Goal: Use online tool/utility

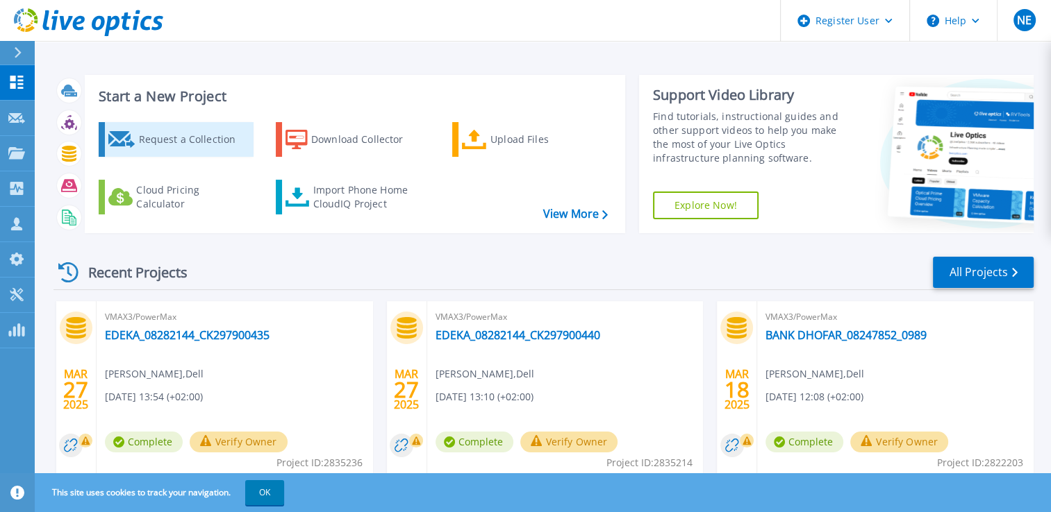
click at [173, 151] on div "Request a Collection" at bounding box center [193, 140] width 111 height 28
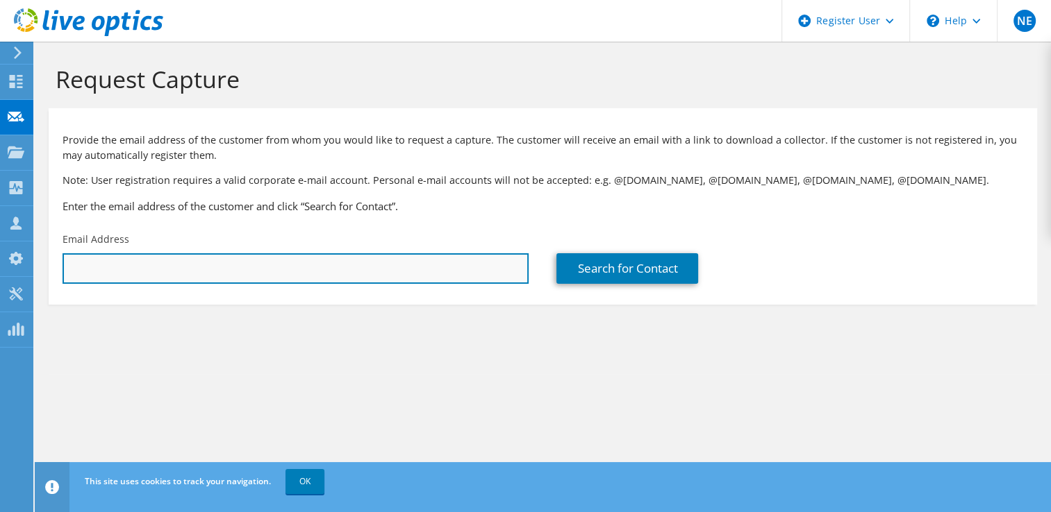
click at [169, 262] on input "text" at bounding box center [295, 268] width 466 height 31
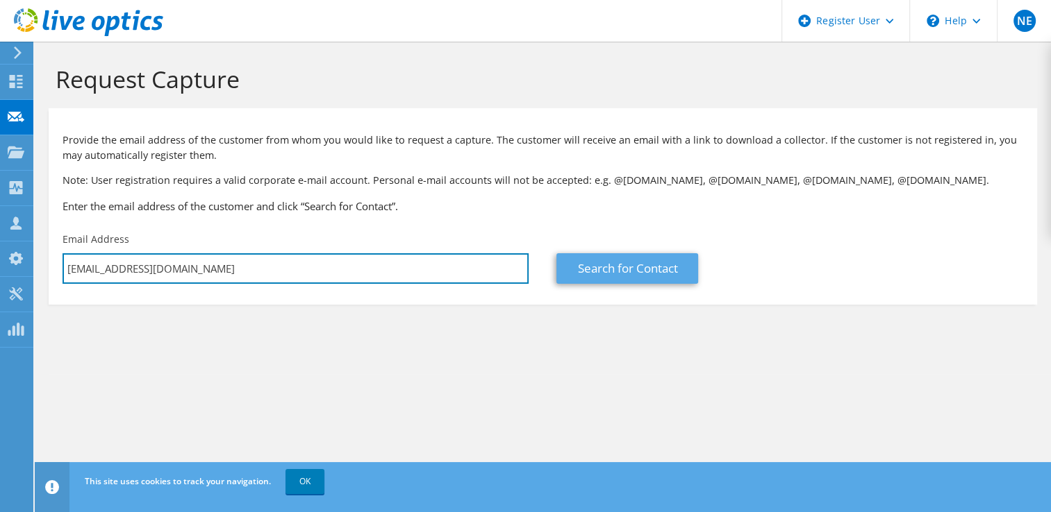
type input "[EMAIL_ADDRESS][DOMAIN_NAME]"
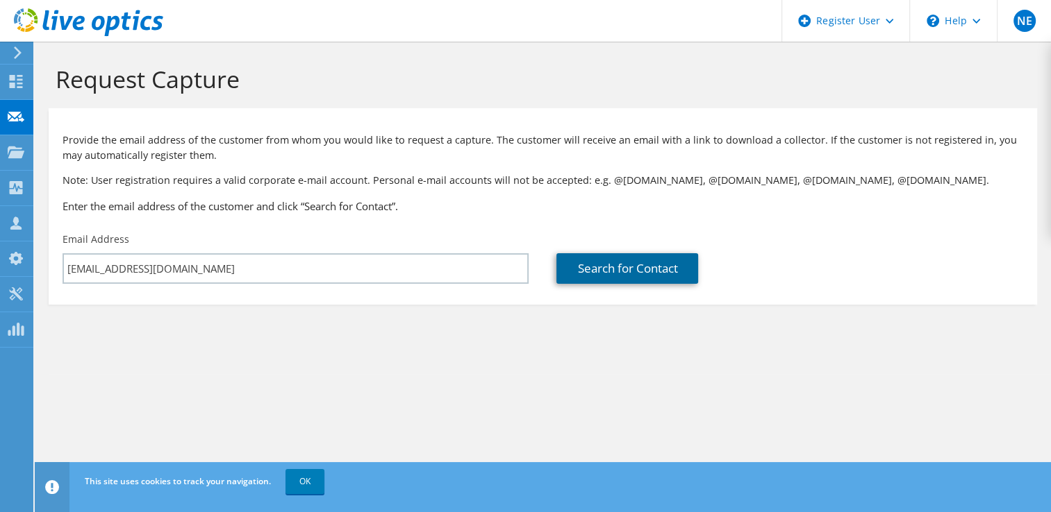
click at [622, 255] on link "Search for Contact" at bounding box center [627, 268] width 142 height 31
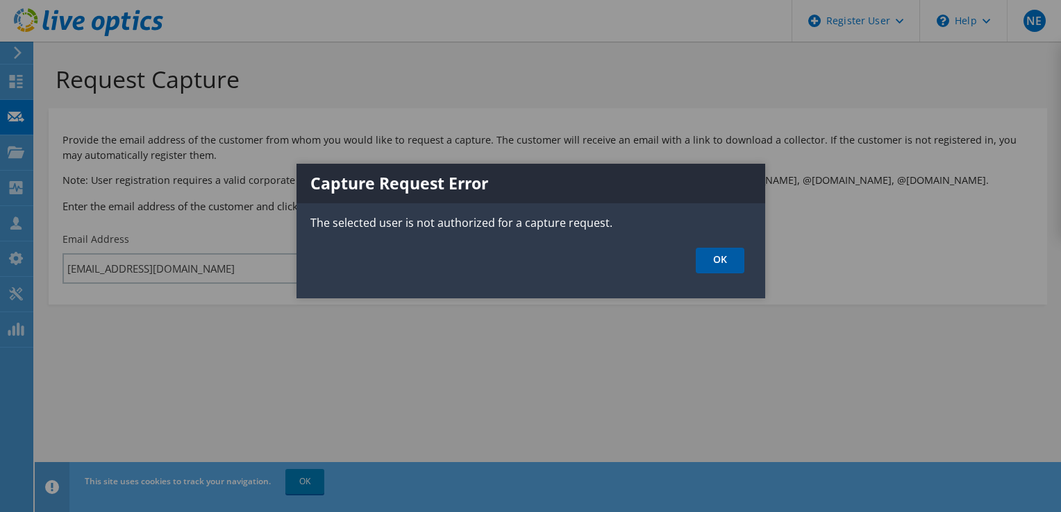
click at [719, 265] on link "OK" at bounding box center [720, 261] width 49 height 26
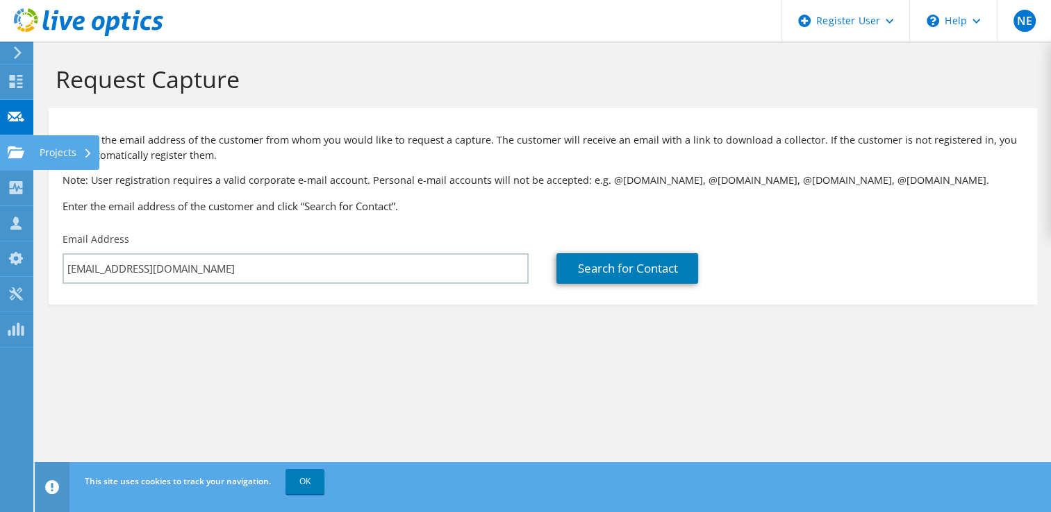
click at [24, 151] on use at bounding box center [16, 152] width 17 height 12
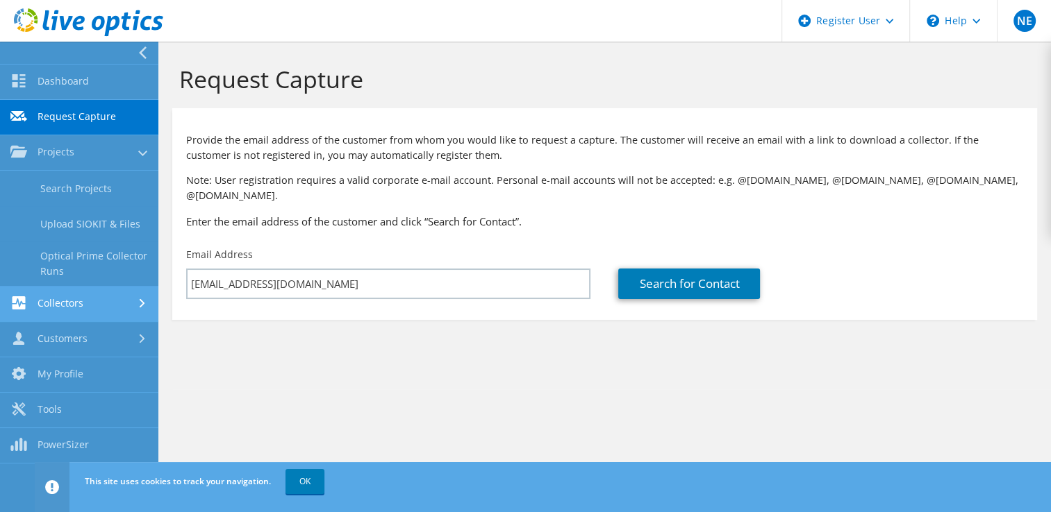
click at [105, 301] on link "Collectors" at bounding box center [79, 304] width 158 height 35
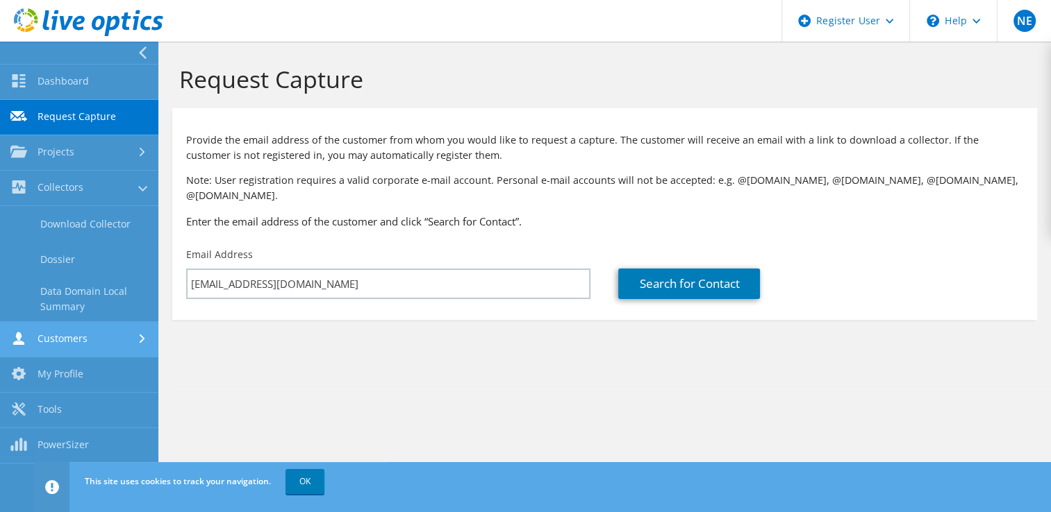
click at [106, 346] on link "Customers" at bounding box center [79, 339] width 158 height 35
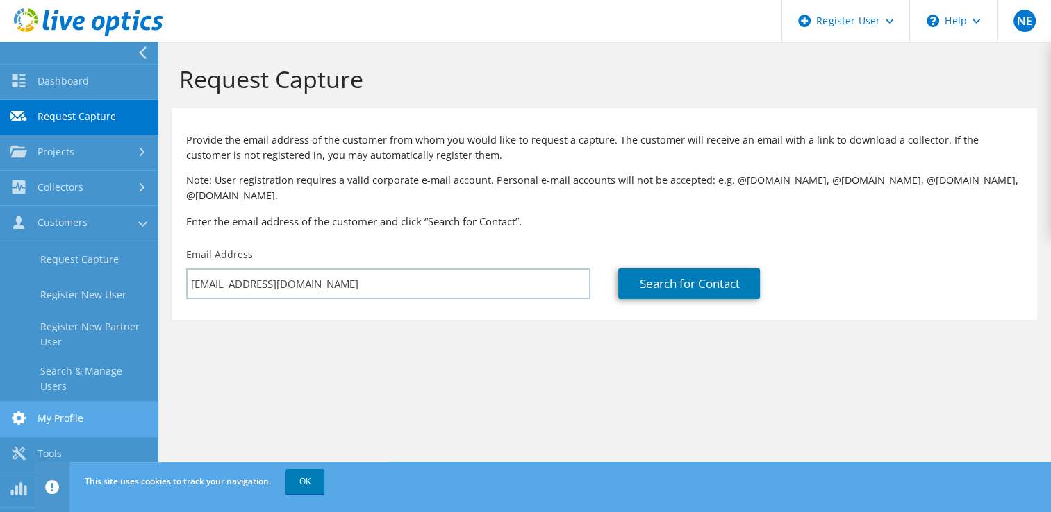
click at [97, 403] on link "My Profile" at bounding box center [79, 419] width 158 height 35
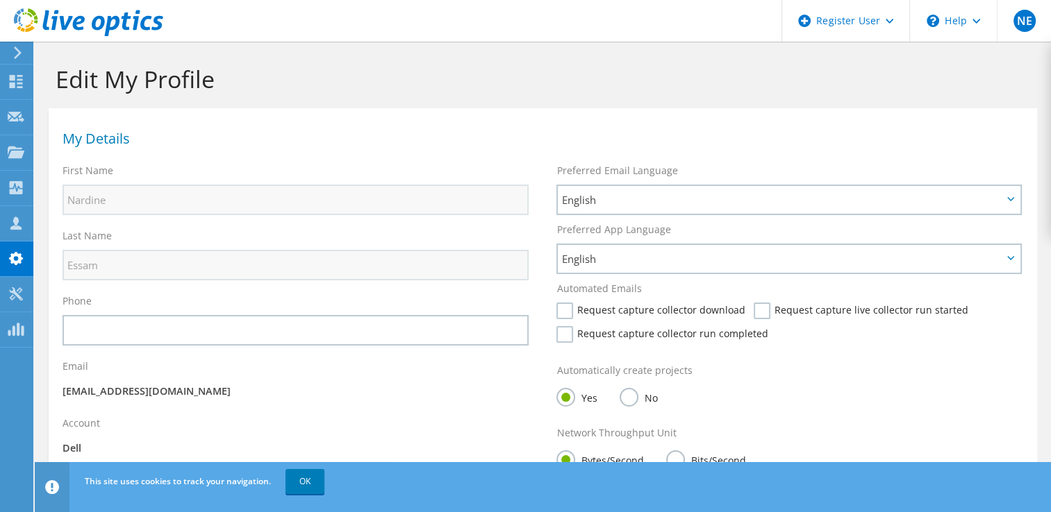
click at [99, 24] on icon at bounding box center [88, 22] width 149 height 28
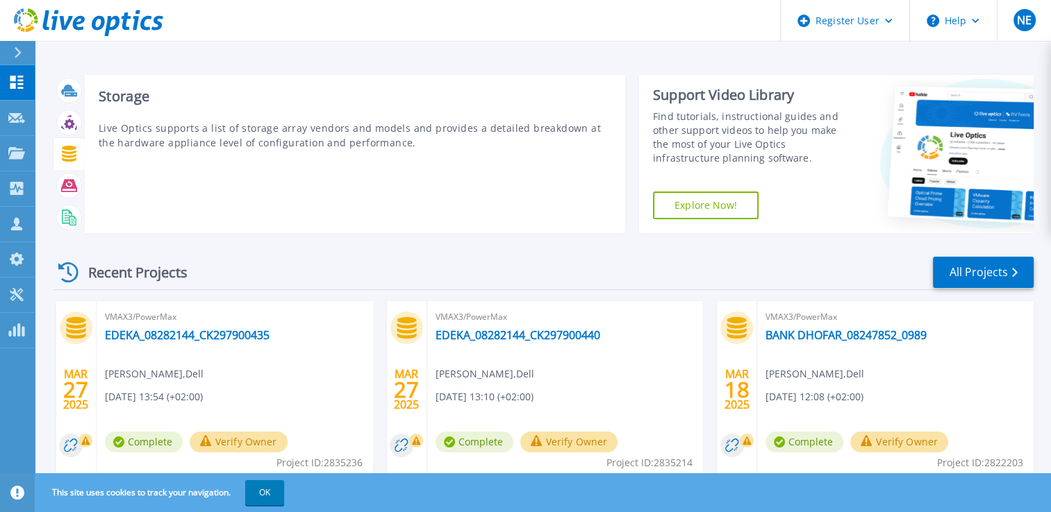
click at [74, 157] on icon at bounding box center [69, 154] width 15 height 16
click at [69, 147] on icon at bounding box center [69, 154] width 15 height 16
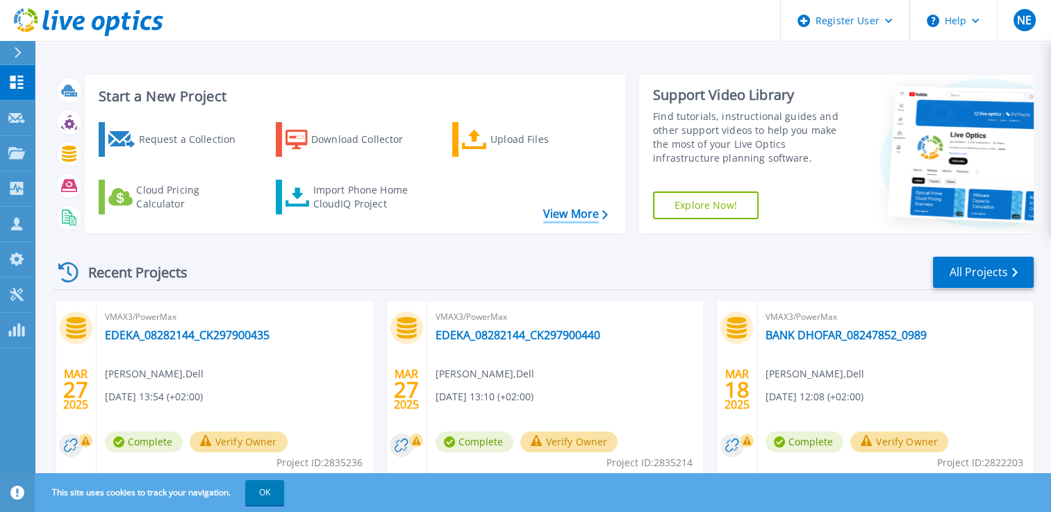
click at [562, 214] on link "View More" at bounding box center [575, 214] width 65 height 13
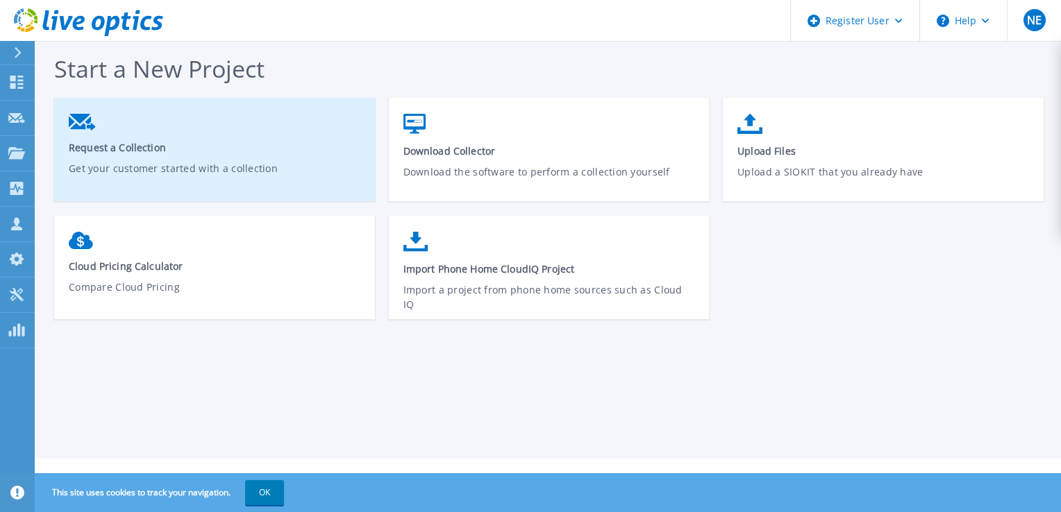
click at [227, 149] on span "Request a Collection" at bounding box center [215, 147] width 292 height 13
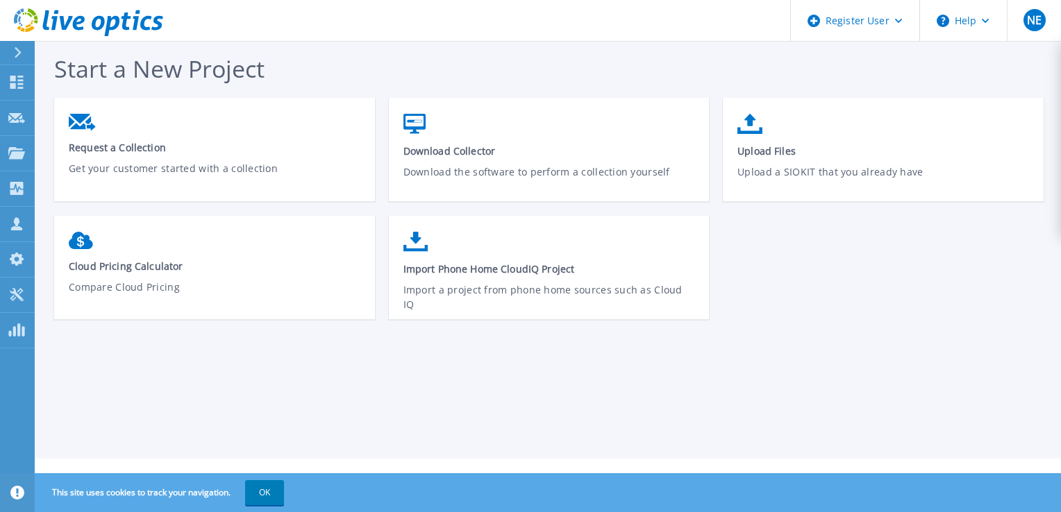
click at [17, 51] on icon at bounding box center [18, 52] width 8 height 11
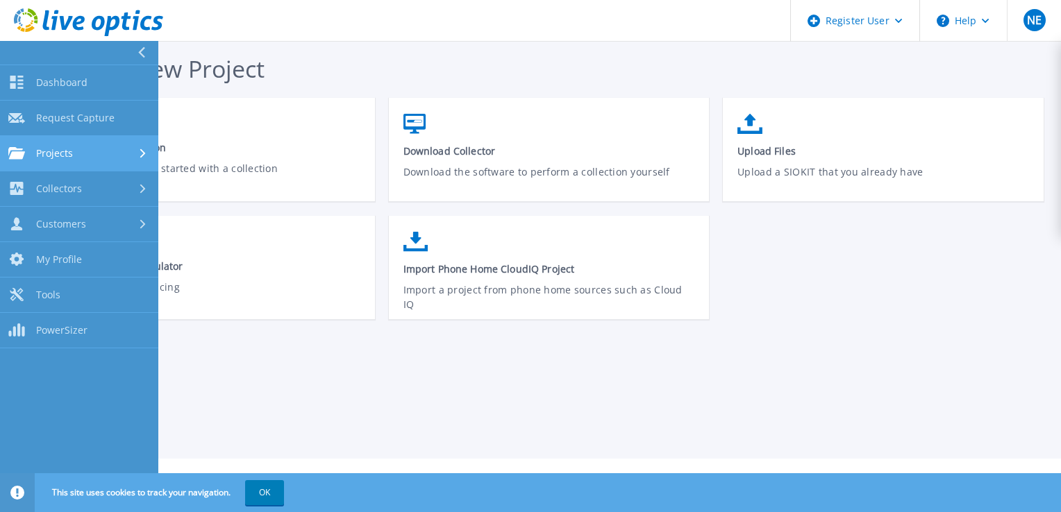
click at [126, 160] on link "Projects Projects" at bounding box center [79, 153] width 158 height 35
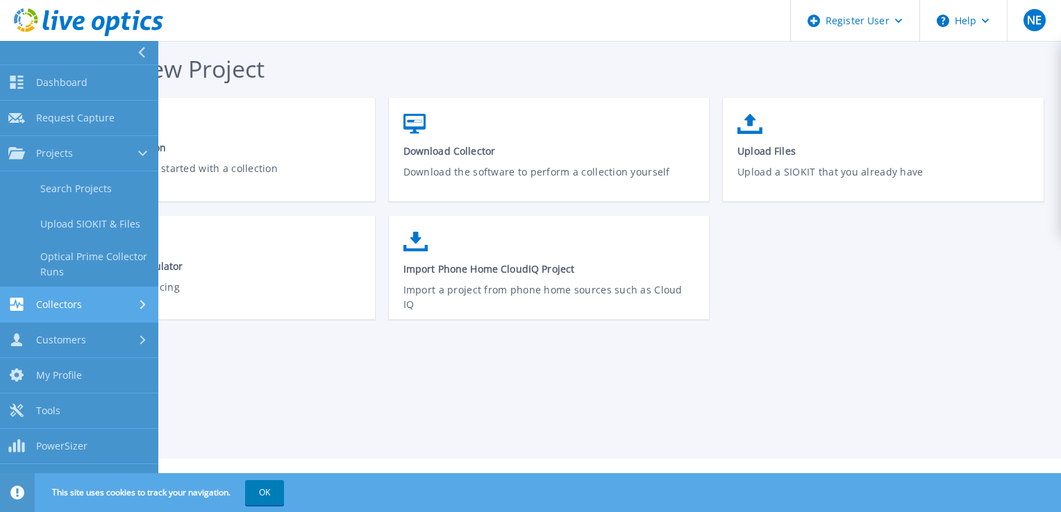
click at [131, 299] on div "Collectors" at bounding box center [79, 304] width 142 height 13
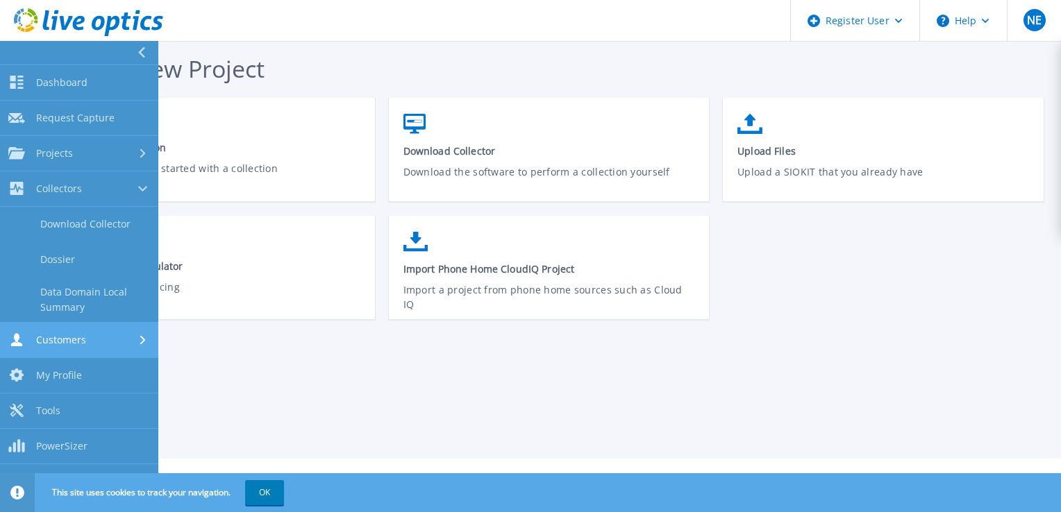
click at [136, 347] on link "Customers Customers" at bounding box center [79, 340] width 158 height 35
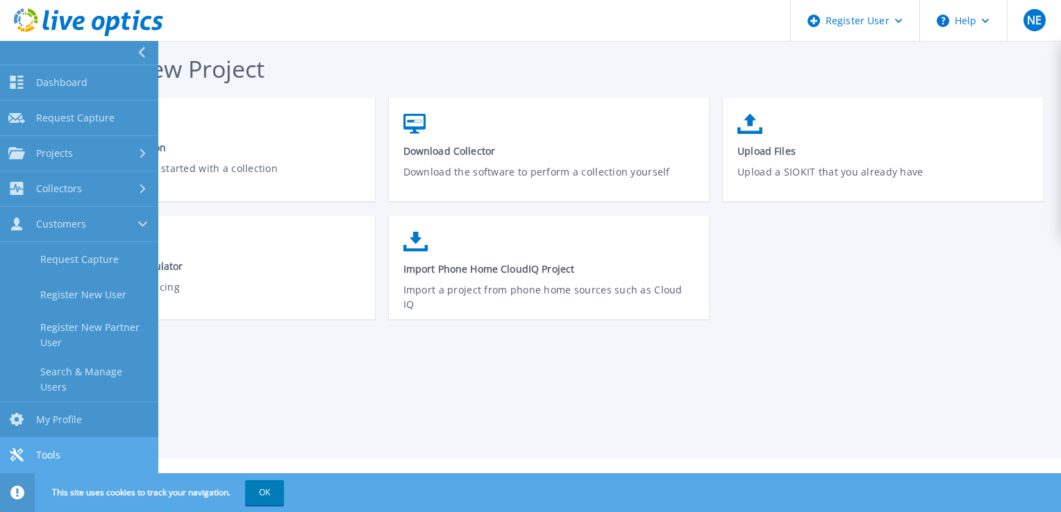
click at [112, 438] on link "Tools Tools" at bounding box center [79, 455] width 158 height 35
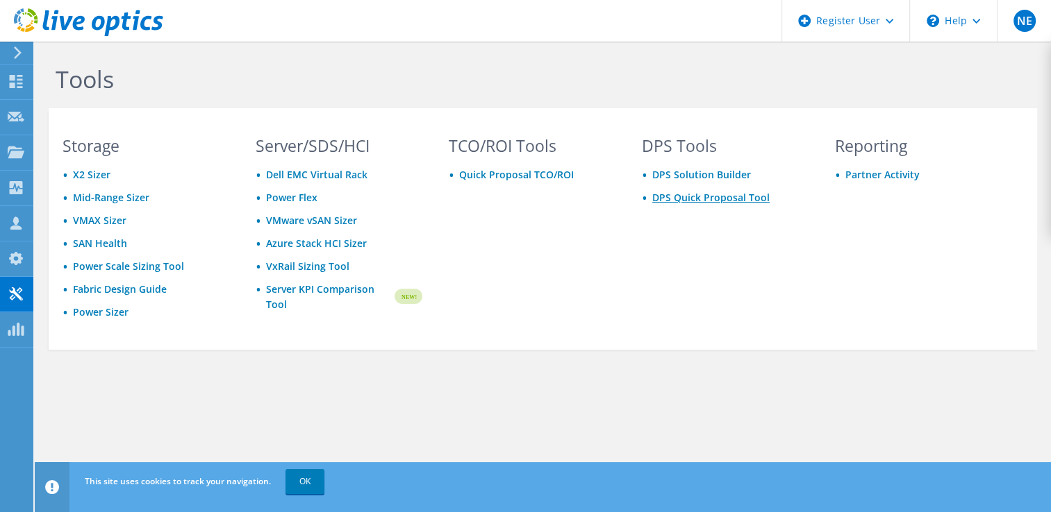
click at [689, 201] on link "DPS Quick Proposal Tool" at bounding box center [710, 197] width 117 height 13
click at [718, 177] on link "DPS Solution Builder" at bounding box center [701, 174] width 99 height 13
click at [669, 172] on link "DPS Solution Builder" at bounding box center [701, 174] width 99 height 13
